Goal: Find specific page/section: Find specific page/section

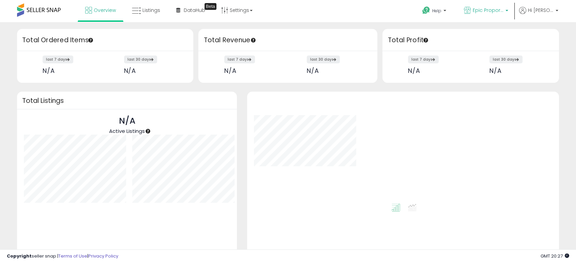
click at [493, 12] on span "Epic Proportions CA" at bounding box center [488, 10] width 31 height 7
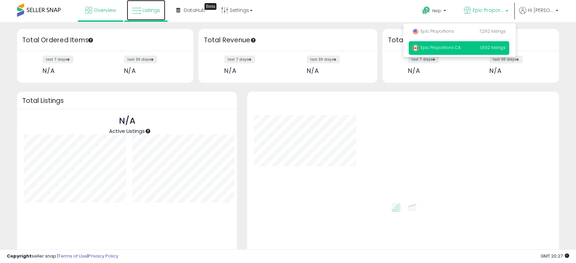
click at [151, 12] on span "Listings" at bounding box center [151, 10] width 18 height 7
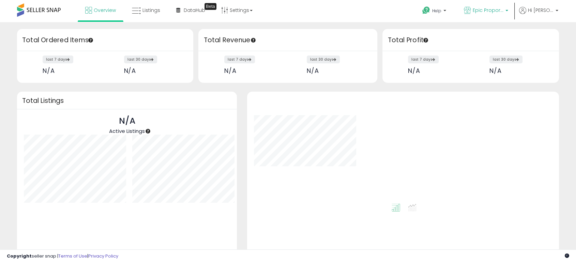
click at [501, 12] on span "Epic Proportions CA" at bounding box center [488, 10] width 31 height 7
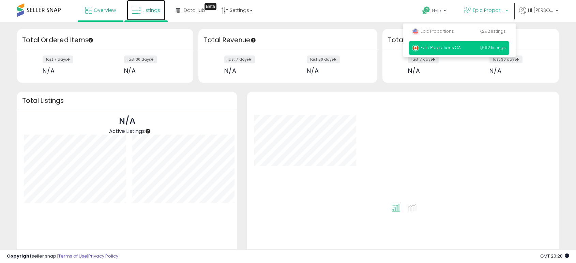
click at [143, 13] on span "Listings" at bounding box center [151, 10] width 18 height 7
